Goal: Check status: Check status

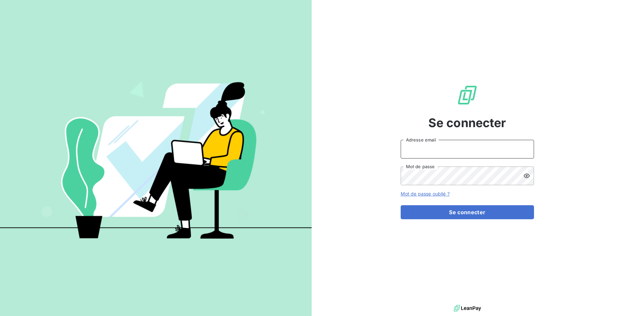
click at [422, 152] on input "Adresse email" at bounding box center [467, 149] width 133 height 19
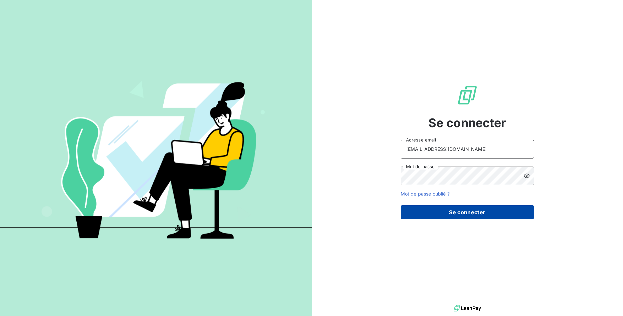
type input "[EMAIL_ADDRESS][DOMAIN_NAME]"
click at [424, 215] on button "Se connecter" at bounding box center [467, 212] width 133 height 14
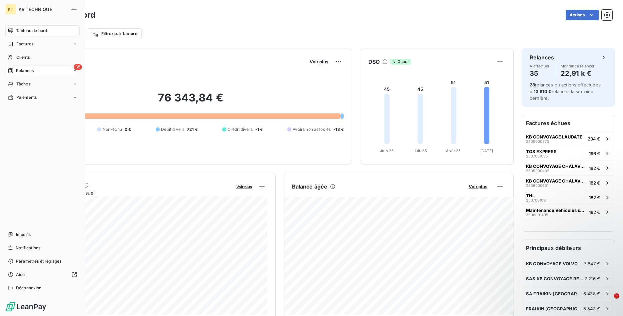
click at [29, 68] on span "Relances" at bounding box center [25, 71] width 18 height 6
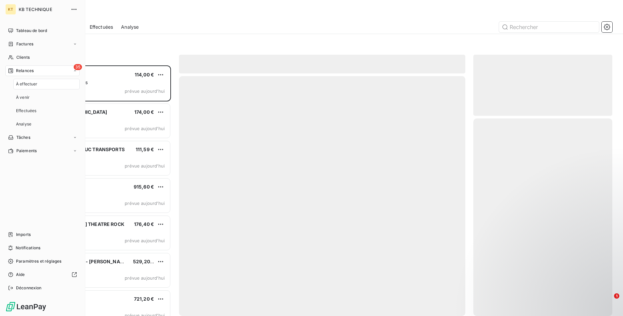
scroll to position [250, 139]
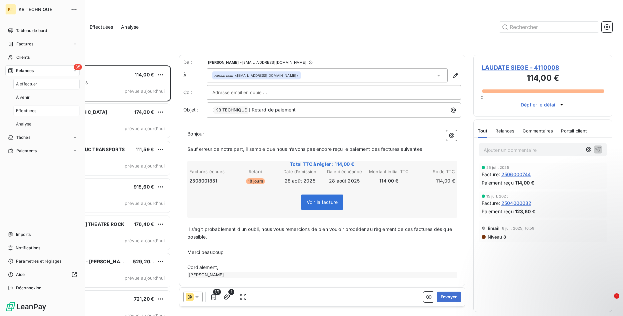
click at [30, 112] on span "Effectuées" at bounding box center [26, 111] width 21 height 6
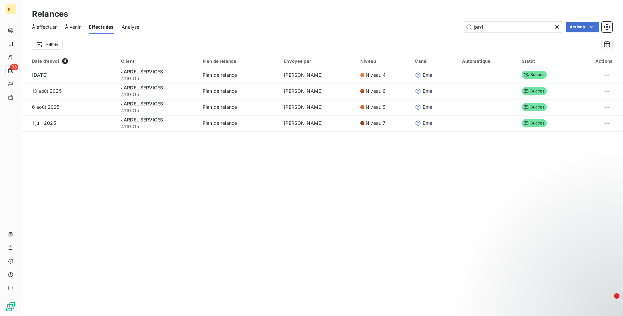
type input "jard"
click at [558, 29] on icon at bounding box center [557, 27] width 7 height 7
